Goal: Find specific page/section: Find specific page/section

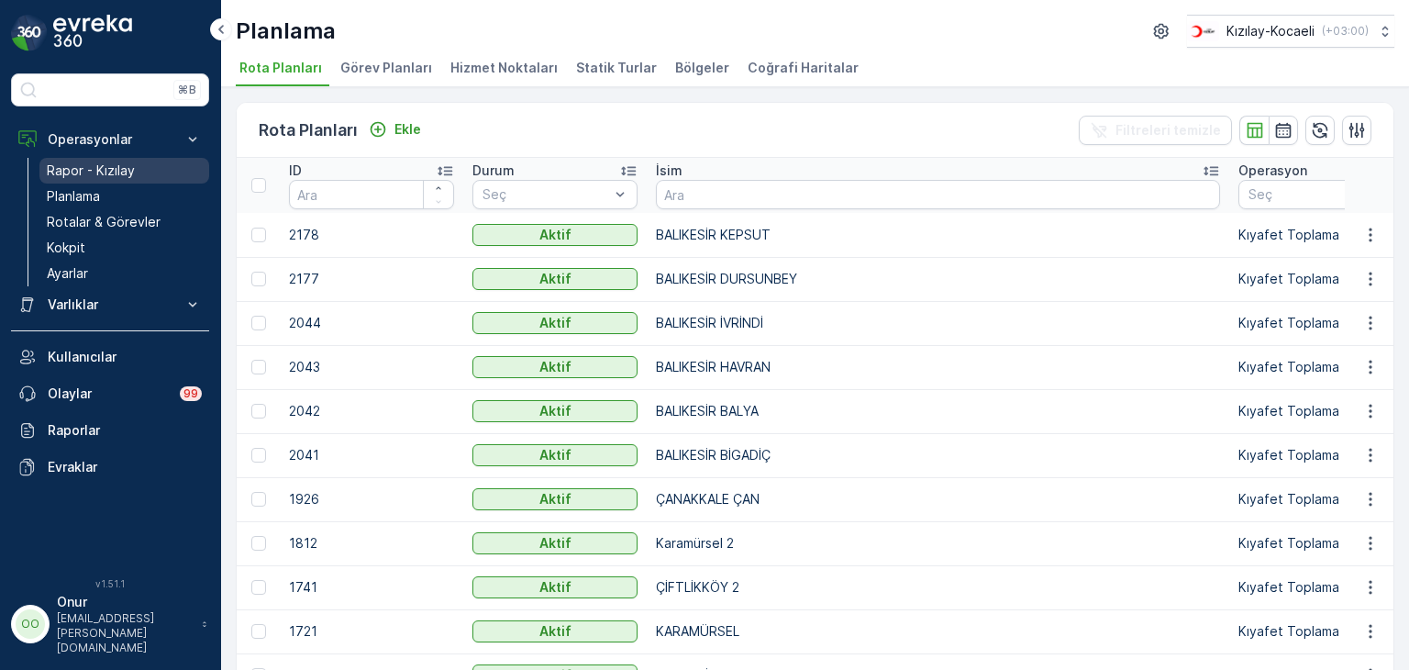
click at [85, 166] on p "Rapor - Kızılay" at bounding box center [91, 170] width 88 height 18
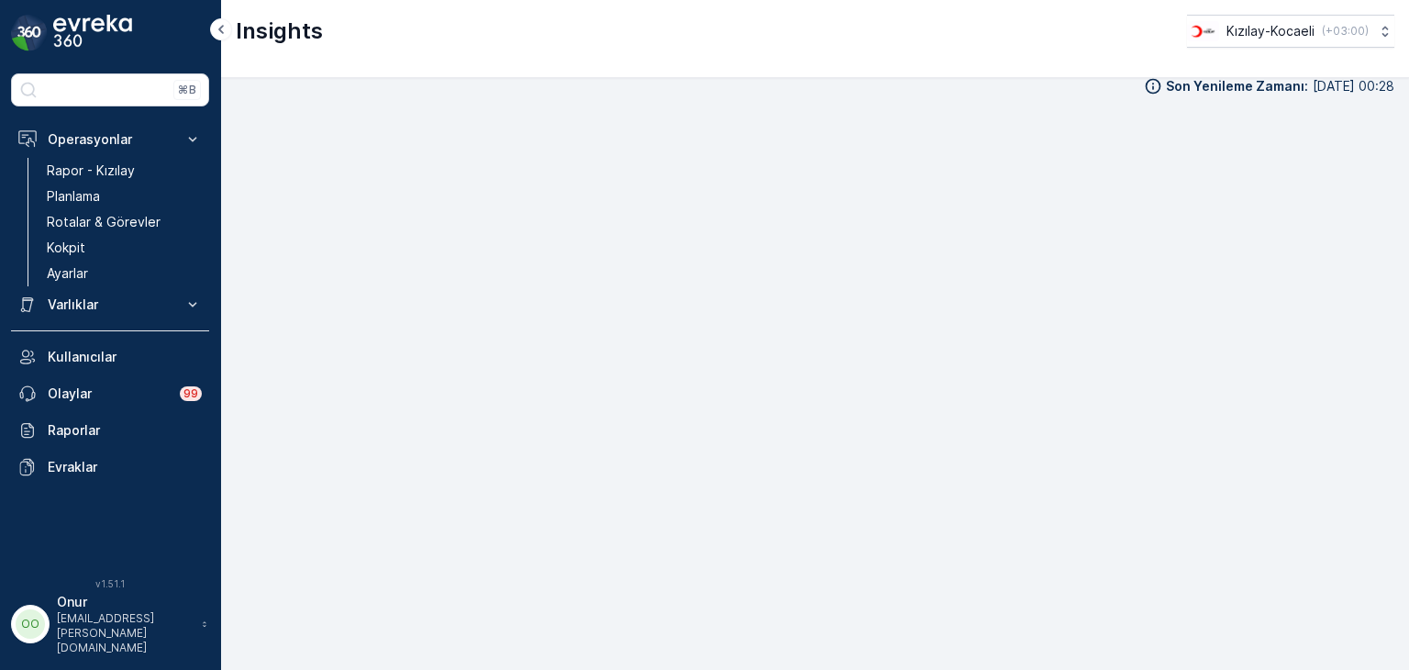
scroll to position [18, 0]
click at [77, 238] on p "Kokpit" at bounding box center [66, 247] width 39 height 18
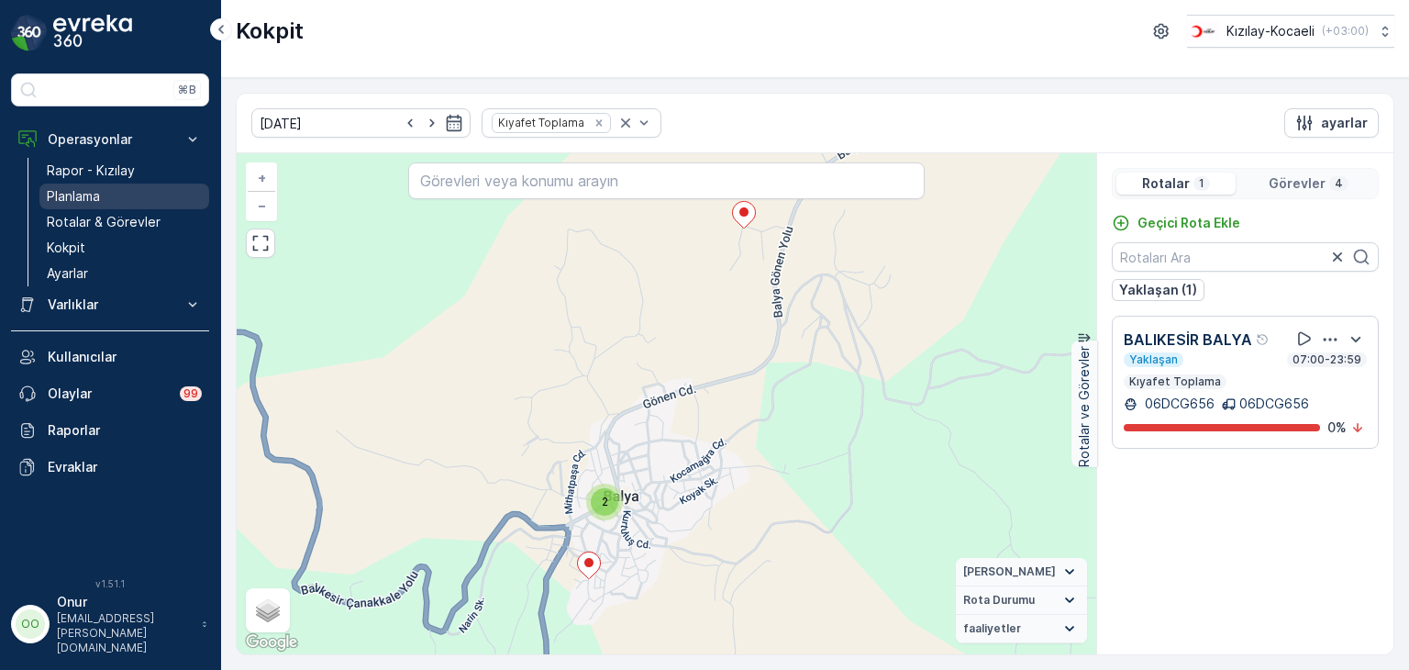
click at [80, 191] on p "Planlama" at bounding box center [73, 196] width 53 height 18
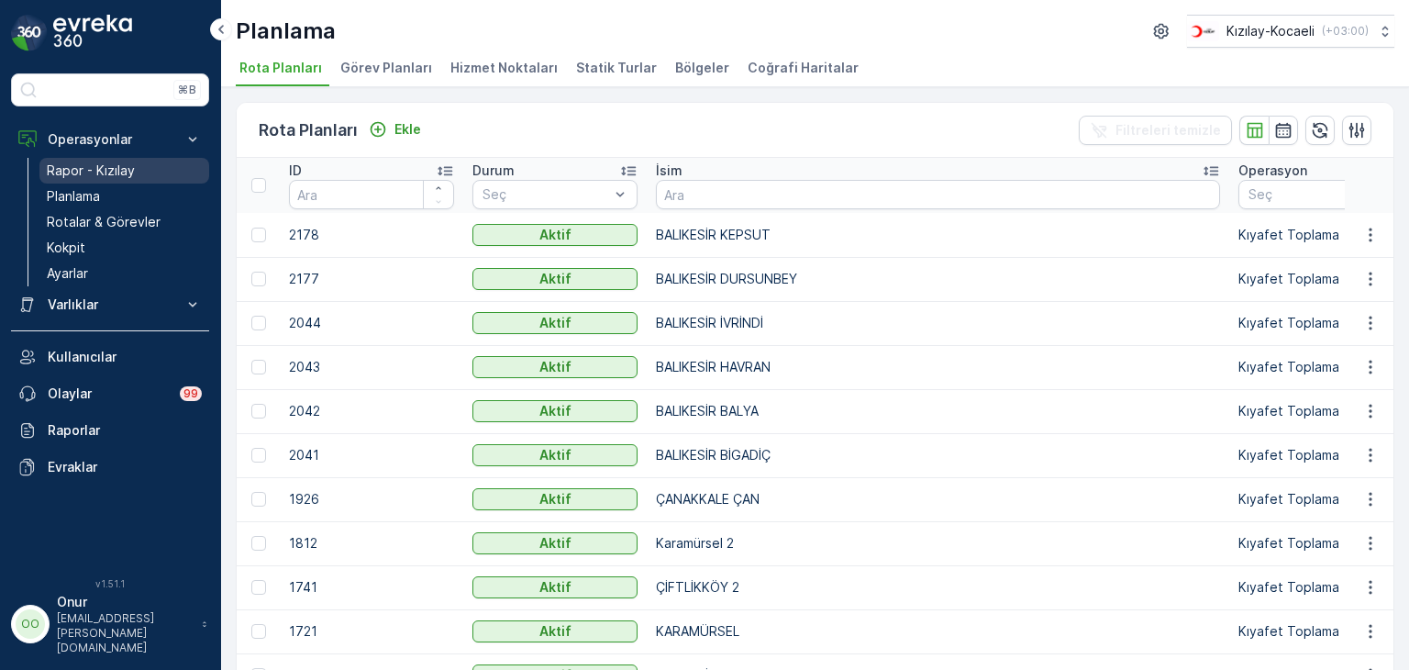
click at [94, 161] on p "Rapor - Kızılay" at bounding box center [91, 170] width 88 height 18
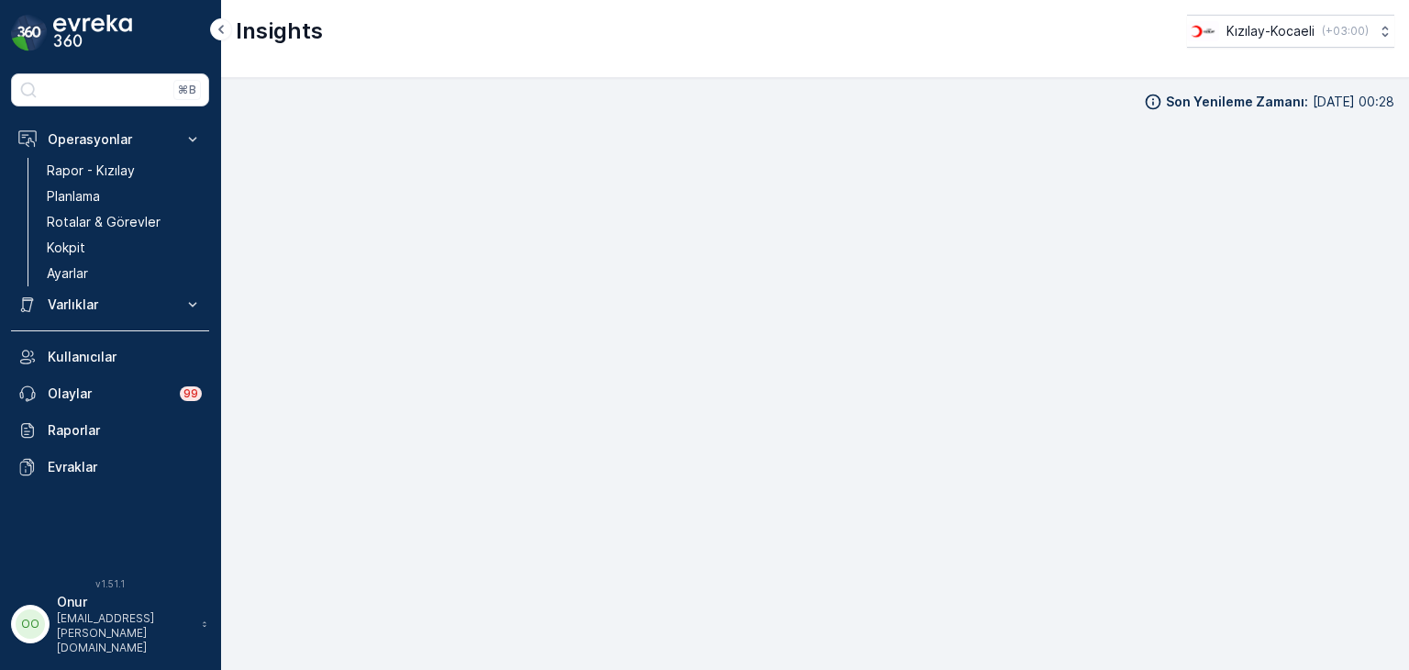
scroll to position [16, 0]
